Goal: Information Seeking & Learning: Find specific fact

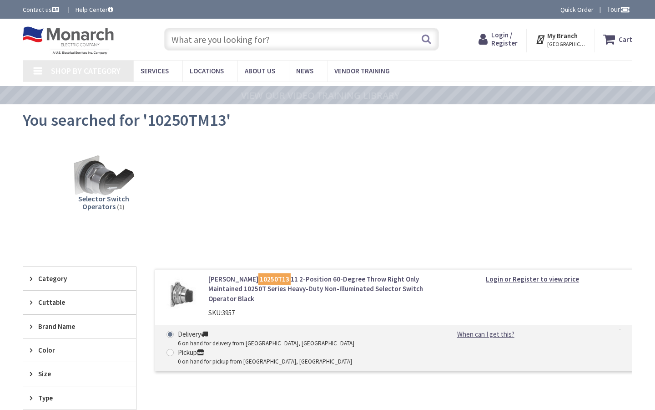
type input "[PERSON_NAME], [GEOGRAPHIC_DATA][PERSON_NAME], [GEOGRAPHIC_DATA]"
